Goal: Task Accomplishment & Management: Use online tool/utility

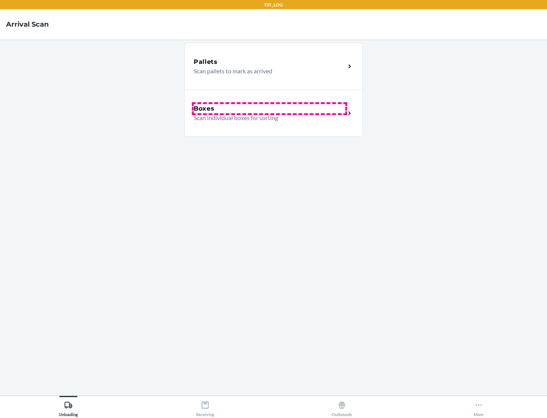
click at [269, 109] on div "Boxes" at bounding box center [270, 108] width 152 height 9
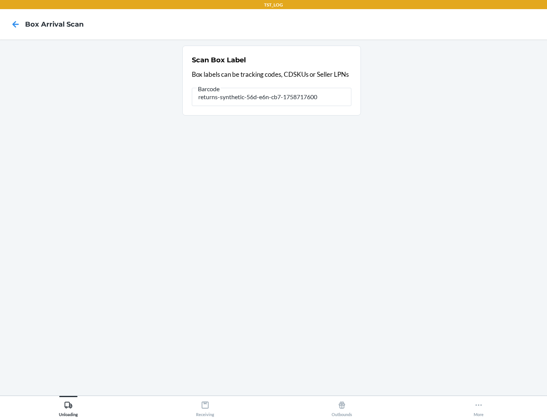
type input "returns-synthetic-56d-e6n-cb7-1758717600"
